Goal: Information Seeking & Learning: Learn about a topic

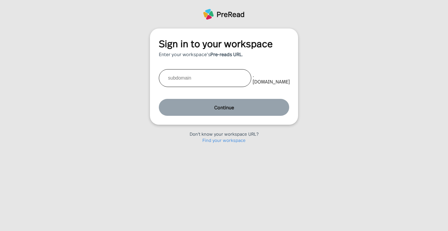
click at [214, 136] on div "Don't know your workspace URL?" at bounding box center [224, 133] width 69 height 6
click at [214, 140] on link "Find your workspace" at bounding box center [224, 140] width 43 height 6
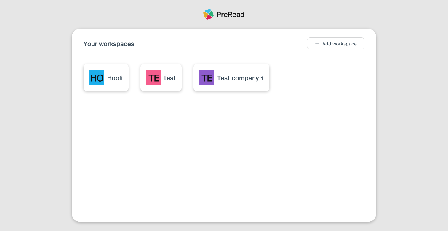
click at [117, 71] on div "HO Hooli" at bounding box center [106, 77] width 33 height 15
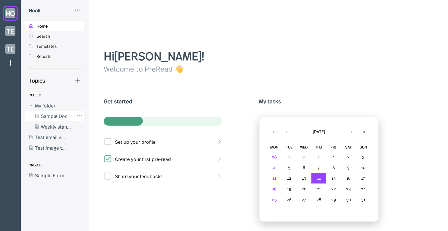
click at [69, 118] on div at bounding box center [49, 116] width 49 height 11
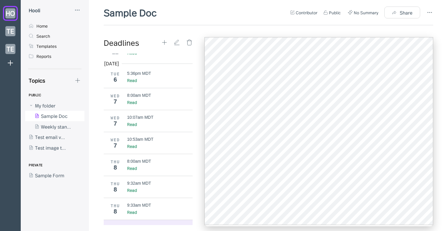
scroll to position [369, 0]
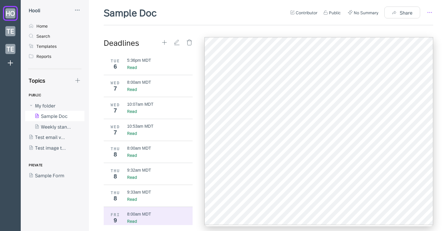
click at [433, 10] on icon at bounding box center [429, 12] width 7 height 7
click at [57, 132] on div at bounding box center [224, 115] width 448 height 231
click at [57, 128] on div at bounding box center [49, 126] width 49 height 11
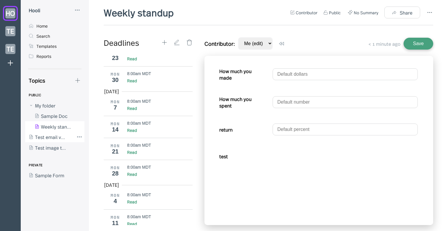
scroll to position [342, 0]
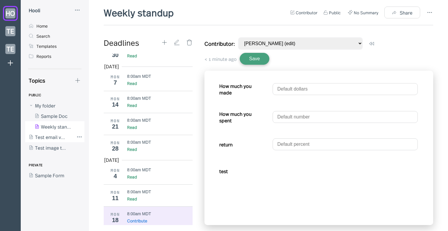
click at [52, 139] on div at bounding box center [49, 137] width 49 height 11
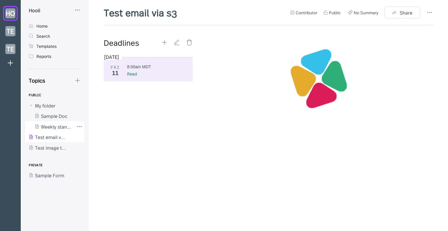
click at [53, 125] on div at bounding box center [49, 126] width 49 height 11
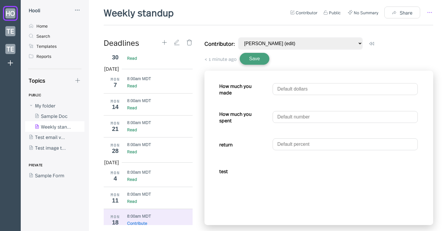
scroll to position [342, 0]
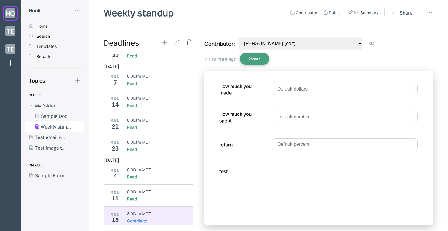
click at [430, 12] on circle at bounding box center [430, 12] width 1 height 1
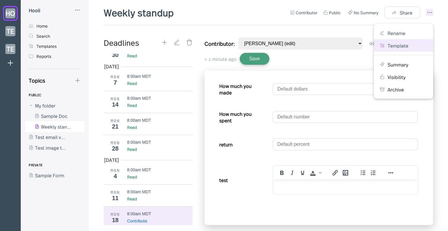
click at [409, 47] on div "Template" at bounding box center [403, 45] width 47 height 7
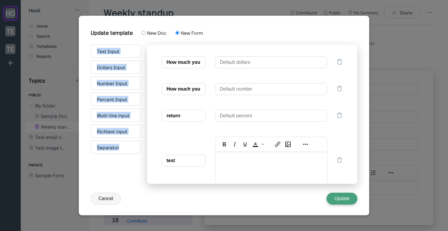
drag, startPoint x: 130, startPoint y: 160, endPoint x: 87, endPoint y: 52, distance: 116.1
click at [87, 52] on div "Update template New Doc New Form Text Input Dollars Input Number Input Percent …" at bounding box center [224, 115] width 291 height 199
copy div "Text Input Dollars Input Number Input Percent Input Multi-line input Richtext i…"
